Goal: Find specific page/section: Find specific page/section

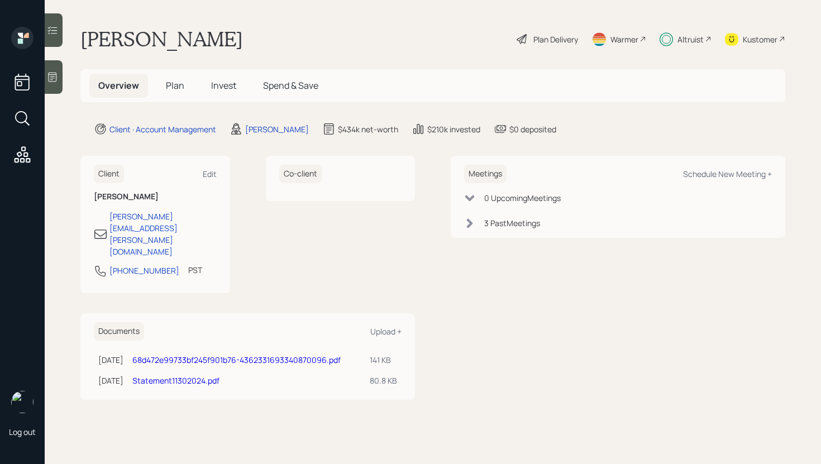
click at [58, 23] on div at bounding box center [54, 30] width 18 height 34
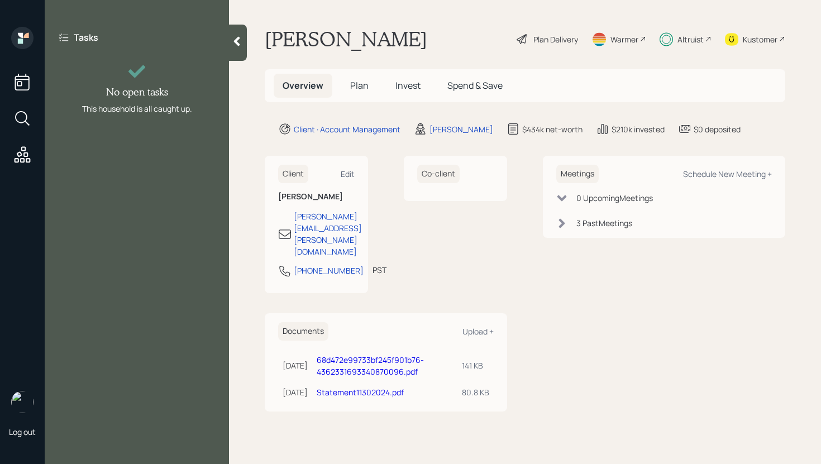
click at [238, 45] on icon at bounding box center [237, 41] width 6 height 9
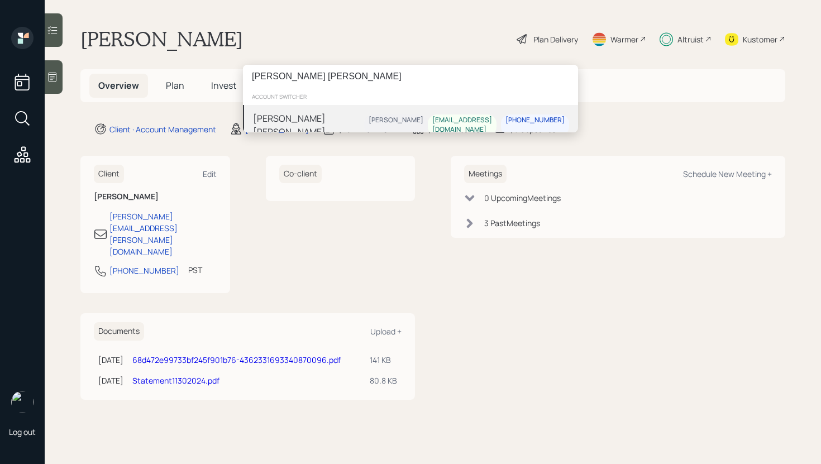
type input "Mary Cabral Canobbio"
click at [350, 125] on div "Mary Cabral canobbio Jonah Coleman usctrojanrn@msn.com 626-319-3277" at bounding box center [410, 125] width 335 height 40
